Goal: Task Accomplishment & Management: Manage account settings

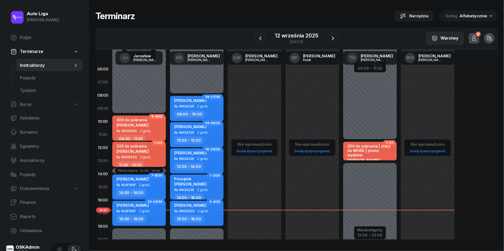
scroll to position [7, 0]
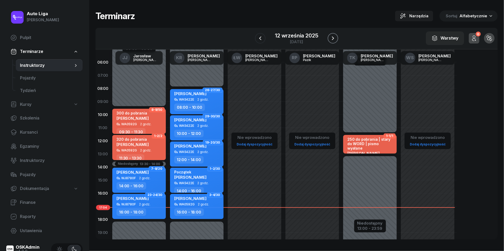
click at [333, 40] on icon "button" at bounding box center [333, 38] width 6 height 6
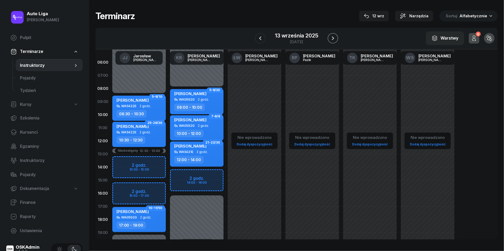
click at [334, 39] on icon "button" at bounding box center [333, 38] width 6 height 6
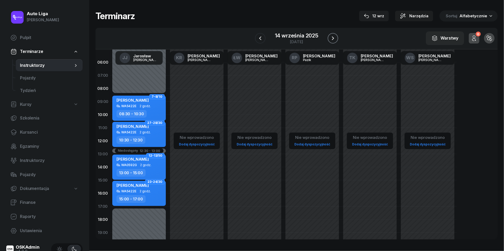
click at [334, 39] on icon "button" at bounding box center [333, 38] width 6 height 6
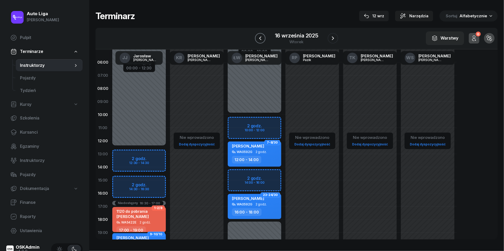
click at [260, 38] on icon "button" at bounding box center [260, 38] width 6 height 6
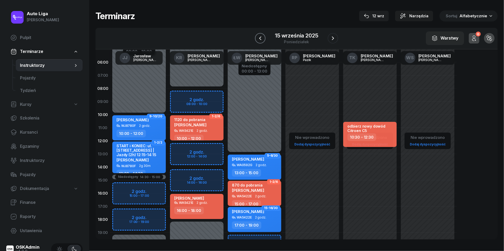
click at [260, 38] on icon "button" at bounding box center [260, 38] width 6 height 6
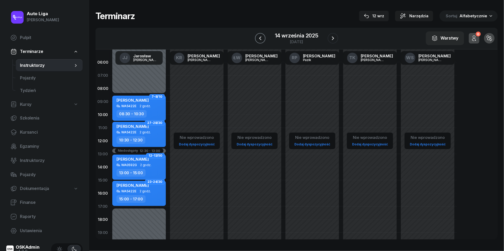
click at [260, 38] on icon "button" at bounding box center [260, 38] width 6 height 6
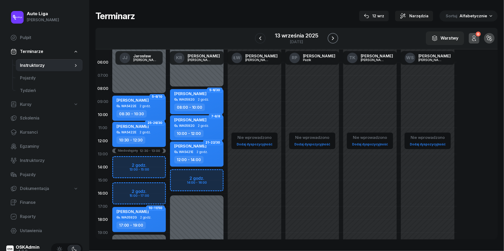
click at [336, 39] on icon "button" at bounding box center [333, 38] width 6 height 6
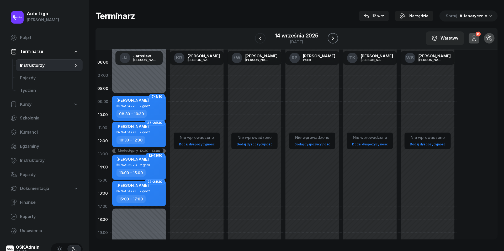
click at [336, 39] on icon "button" at bounding box center [333, 38] width 6 height 6
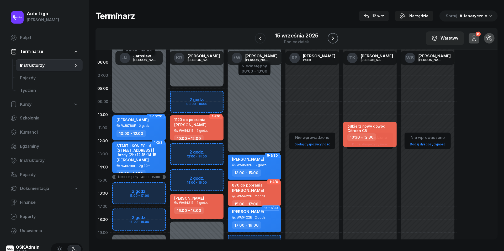
click at [336, 39] on icon "button" at bounding box center [333, 38] width 6 height 6
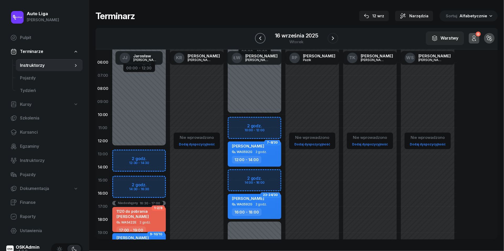
click at [260, 40] on icon "button" at bounding box center [260, 38] width 6 height 6
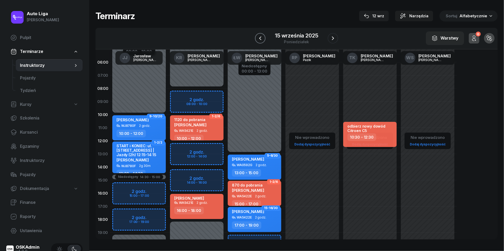
click at [260, 40] on icon "button" at bounding box center [260, 38] width 6 height 6
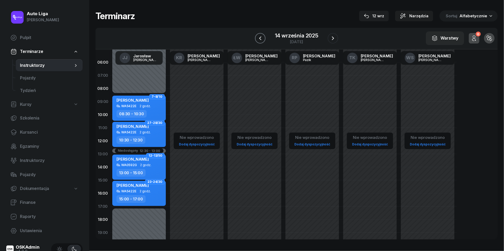
click at [257, 37] on icon "button" at bounding box center [260, 38] width 6 height 6
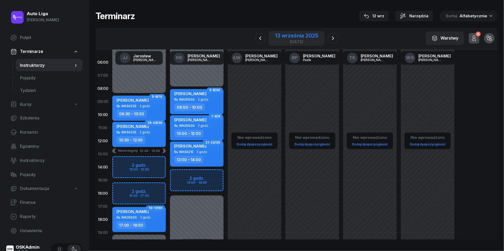
click at [295, 38] on div "13 września 2025" at bounding box center [296, 35] width 43 height 5
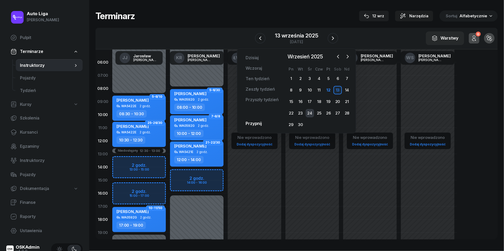
click at [310, 114] on div "24" at bounding box center [310, 113] width 8 height 8
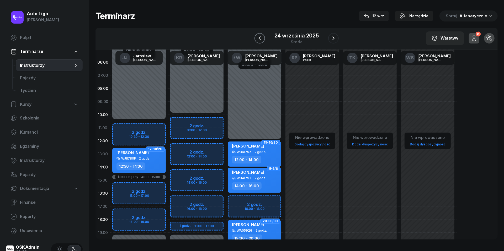
click at [260, 38] on icon "button" at bounding box center [259, 38] width 6 height 6
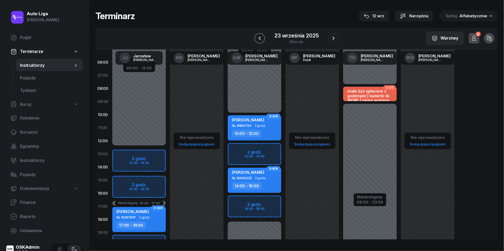
click at [260, 38] on icon "button" at bounding box center [259, 38] width 6 height 6
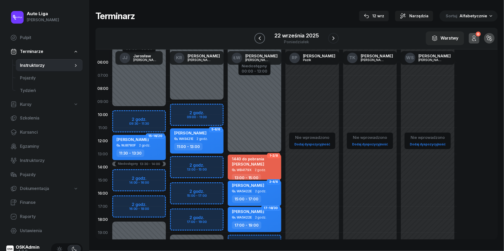
click at [260, 38] on icon "button" at bounding box center [259, 38] width 6 height 6
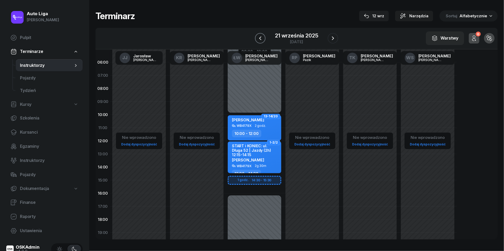
click at [260, 38] on icon "button" at bounding box center [260, 38] width 2 height 4
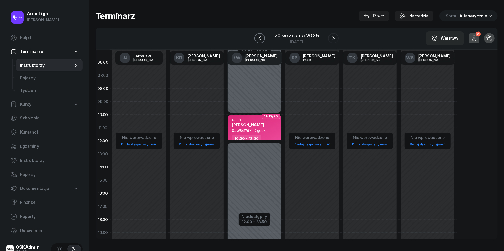
click at [260, 38] on icon "button" at bounding box center [259, 38] width 6 height 6
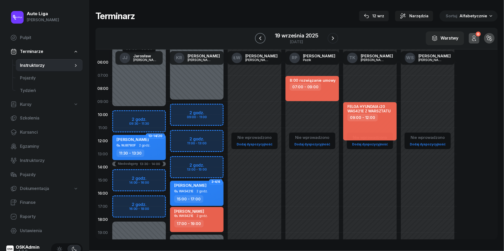
click at [260, 38] on icon "button" at bounding box center [260, 38] width 2 height 4
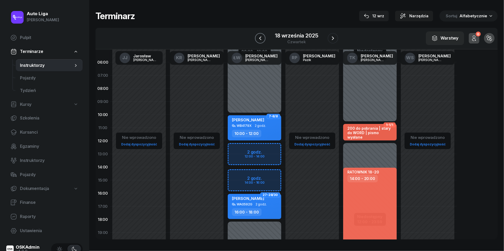
click at [260, 38] on icon "button" at bounding box center [260, 38] width 2 height 4
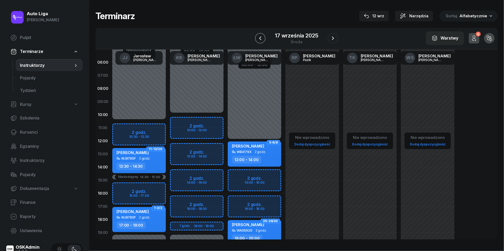
click at [260, 38] on icon "button" at bounding box center [260, 38] width 2 height 4
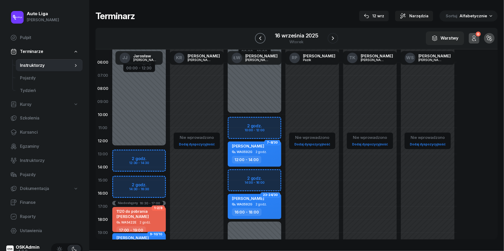
click at [260, 38] on icon "button" at bounding box center [260, 38] width 2 height 4
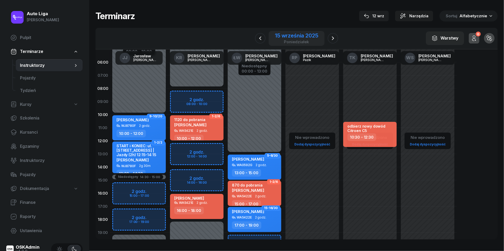
click at [307, 37] on div "15 września 2025" at bounding box center [296, 35] width 43 height 5
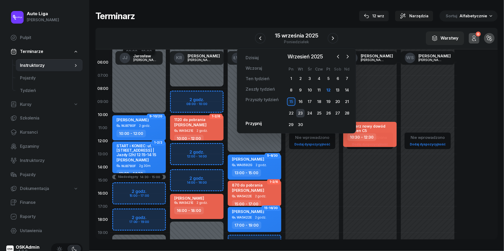
click at [300, 114] on div "23" at bounding box center [300, 113] width 8 height 8
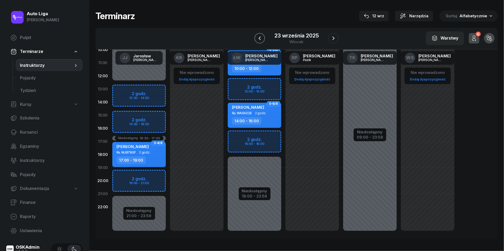
click at [259, 40] on icon "button" at bounding box center [259, 38] width 6 height 6
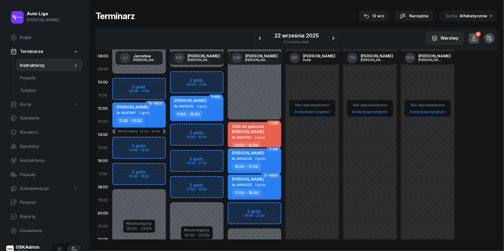
scroll to position [35, 0]
